Goal: Transaction & Acquisition: Purchase product/service

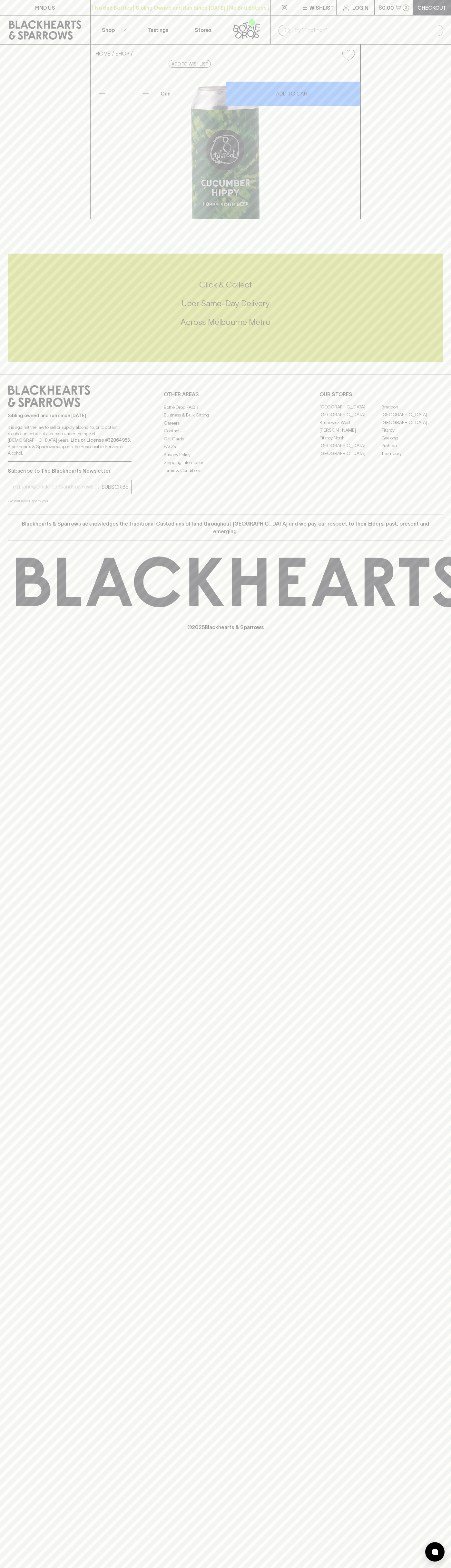
click at [450, 647] on div "© 2025 Blackhearts & Sparrows" at bounding box center [226, 594] width 451 height 106
click at [257, 1568] on html "FIND US | No Bad Bottles | Sibling Owned and Run Since 2006 | No Bad Bottles | …" at bounding box center [226, 784] width 451 height 1568
click at [25, 631] on p "© 2025 Blackhearts & Sparrows" at bounding box center [226, 619] width 451 height 24
